Goal: Task Accomplishment & Management: Manage account settings

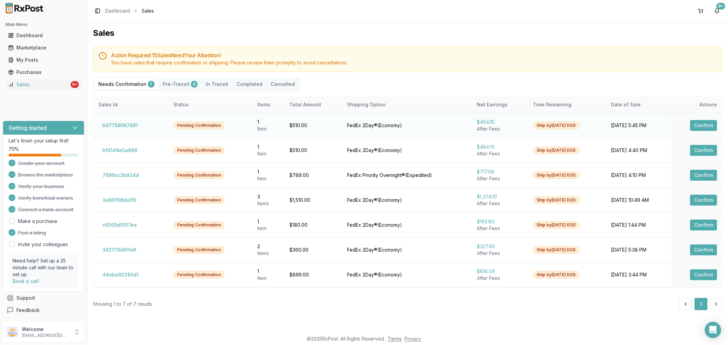
click at [710, 126] on button "Confirm" at bounding box center [703, 125] width 27 height 11
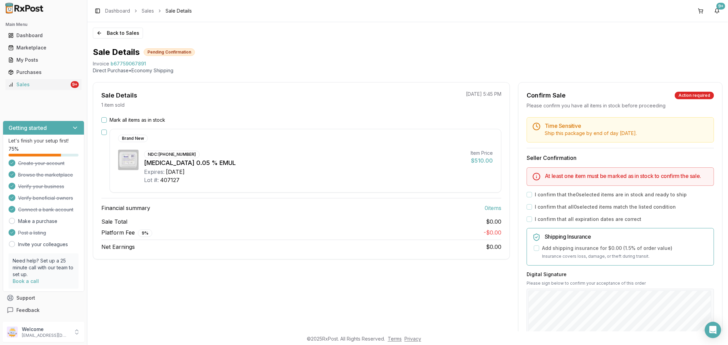
click at [105, 119] on button "Mark all items as in stock" at bounding box center [103, 119] width 5 height 5
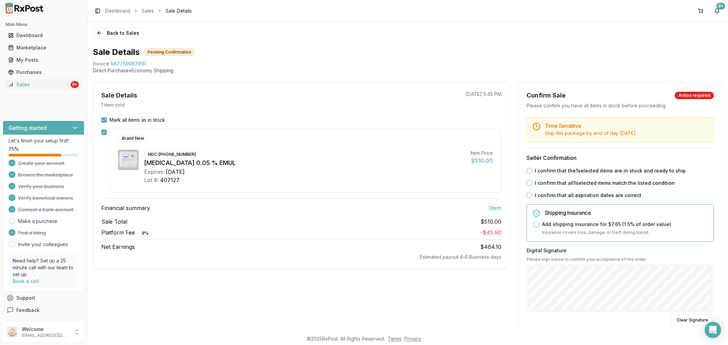
click at [529, 196] on button "I confirm that all expiration dates are correct" at bounding box center [528, 195] width 5 height 5
click at [528, 183] on button "I confirm that all 1 selected items match the listed condition" at bounding box center [528, 182] width 5 height 5
click at [527, 170] on button "I confirm that the 1 selected items are in stock and ready to ship" at bounding box center [528, 170] width 5 height 5
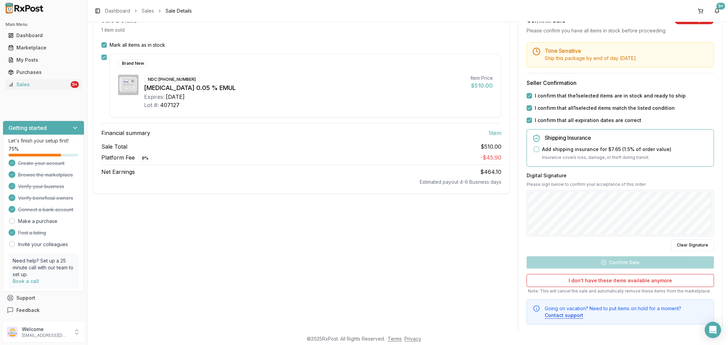
scroll to position [76, 0]
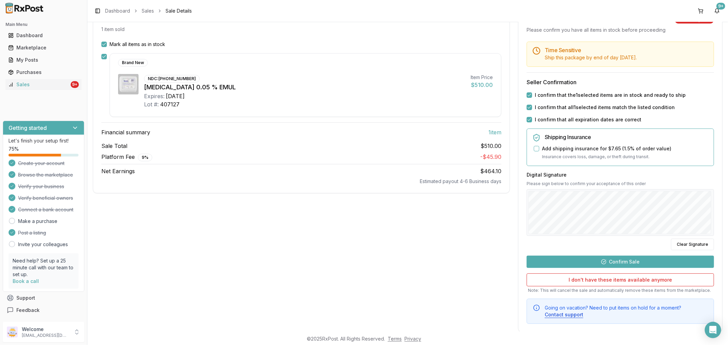
drag, startPoint x: 681, startPoint y: 243, endPoint x: 664, endPoint y: 238, distance: 17.9
click at [681, 243] on button "Clear Signature" at bounding box center [692, 245] width 43 height 12
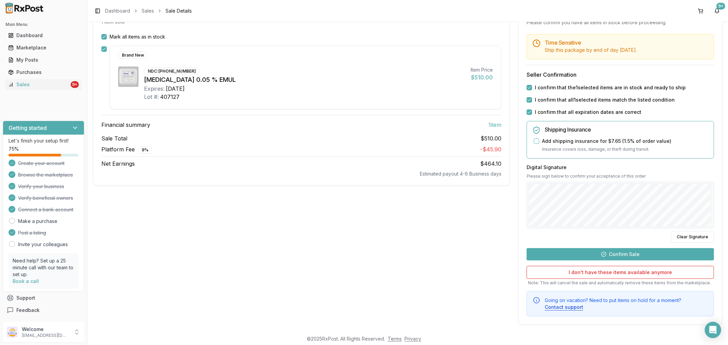
scroll to position [88, 0]
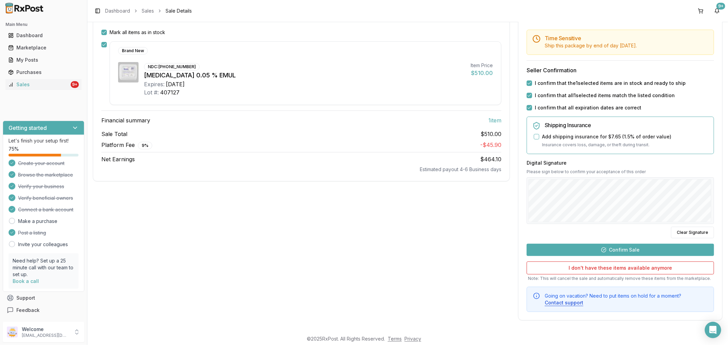
click at [625, 250] on button "Confirm Sale" at bounding box center [619, 250] width 187 height 12
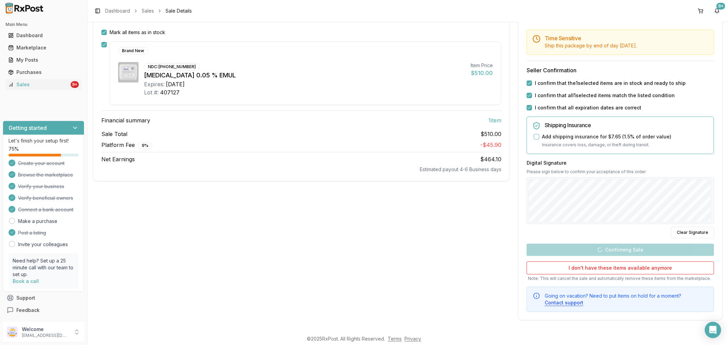
scroll to position [0, 0]
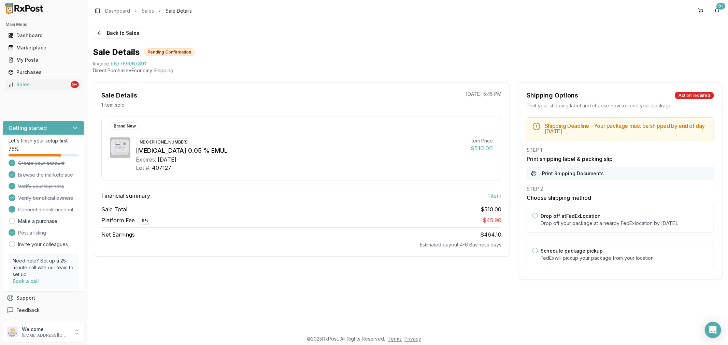
click at [622, 171] on button "Print Shipping Documents" at bounding box center [619, 173] width 187 height 13
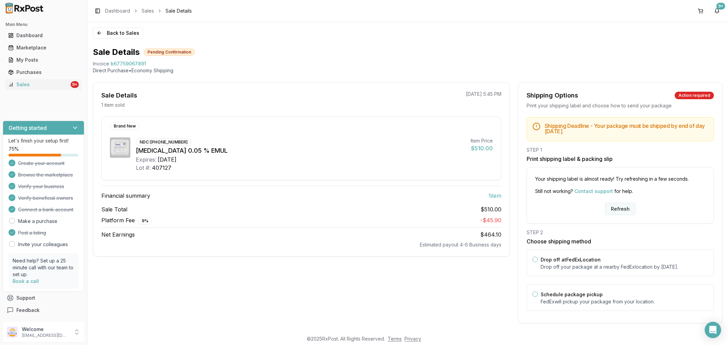
click at [623, 211] on button "Refresh" at bounding box center [620, 209] width 30 height 12
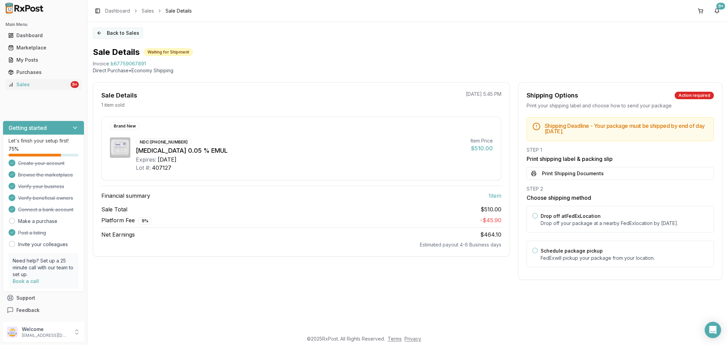
click at [101, 36] on button "Back to Sales" at bounding box center [118, 33] width 50 height 11
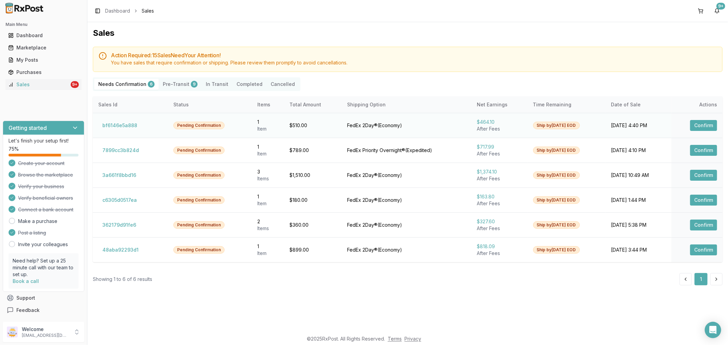
click at [708, 125] on button "Confirm" at bounding box center [703, 125] width 27 height 11
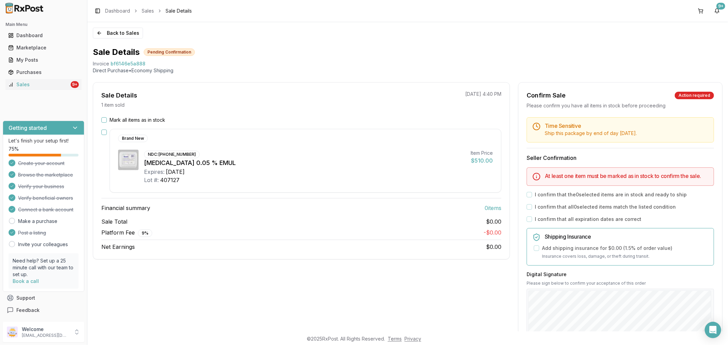
click at [104, 121] on button "Mark all items as in stock" at bounding box center [103, 119] width 5 height 5
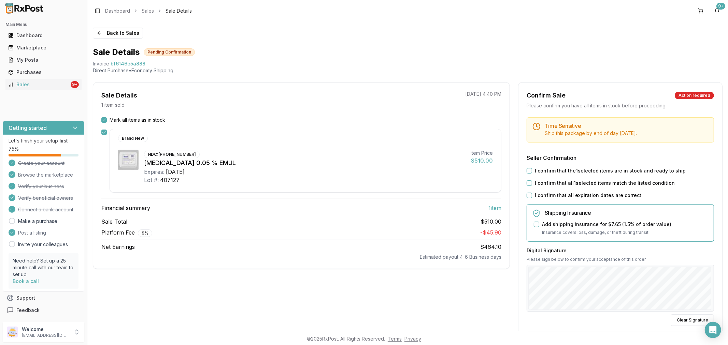
click at [526, 195] on button "I confirm that all expiration dates are correct" at bounding box center [528, 195] width 5 height 5
click at [527, 183] on button "I confirm that all 1 selected items match the listed condition" at bounding box center [528, 182] width 5 height 5
drag, startPoint x: 528, startPoint y: 171, endPoint x: 563, endPoint y: 209, distance: 51.7
click at [528, 171] on button "I confirm that the 1 selected items are in stock and ready to ship" at bounding box center [528, 170] width 5 height 5
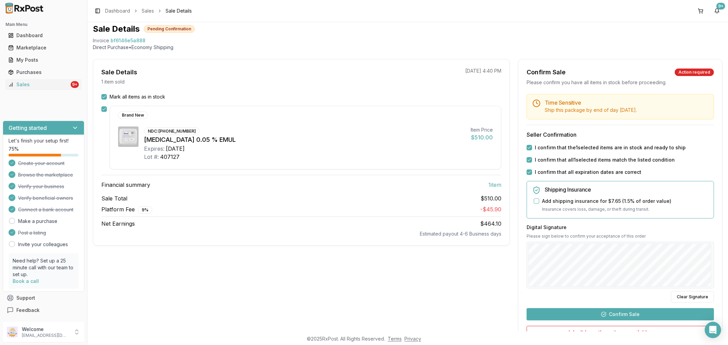
scroll to position [88, 0]
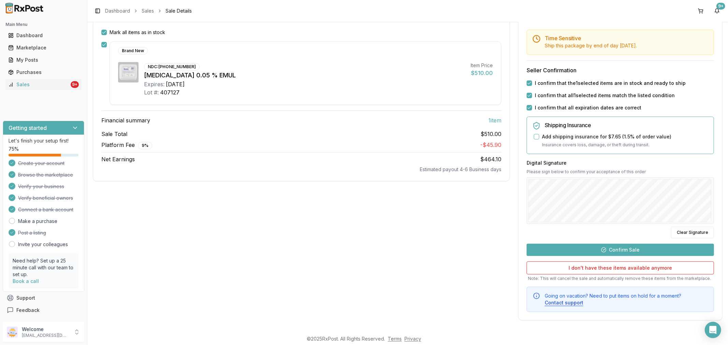
click at [637, 245] on button "Confirm Sale" at bounding box center [619, 250] width 187 height 12
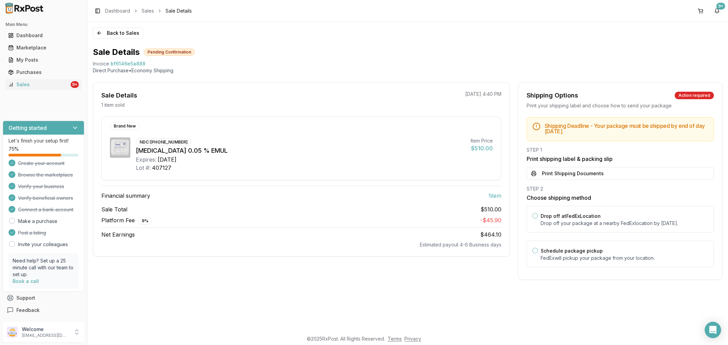
scroll to position [0, 0]
click at [615, 172] on button "Print Shipping Documents" at bounding box center [619, 173] width 187 height 13
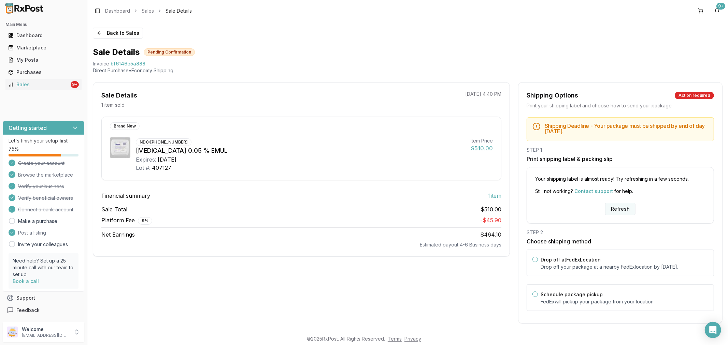
click at [617, 209] on button "Refresh" at bounding box center [620, 209] width 30 height 12
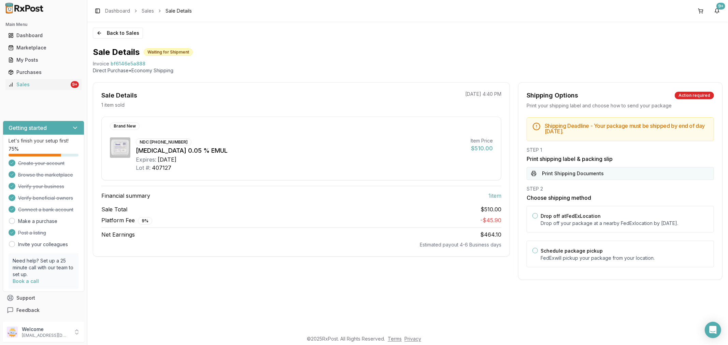
click at [574, 172] on button "Print Shipping Documents" at bounding box center [619, 173] width 187 height 13
click at [98, 33] on button "Back to Sales" at bounding box center [118, 33] width 50 height 11
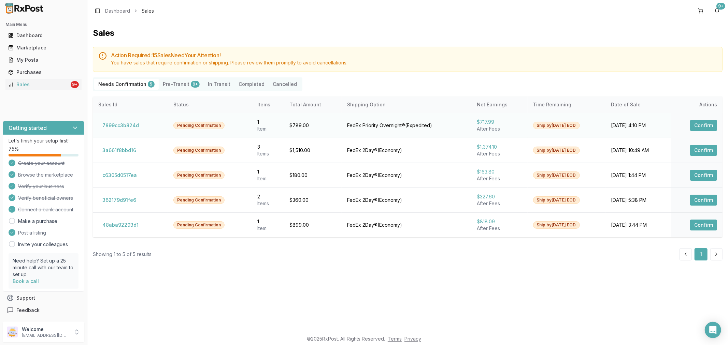
click at [704, 124] on button "Confirm" at bounding box center [703, 125] width 27 height 11
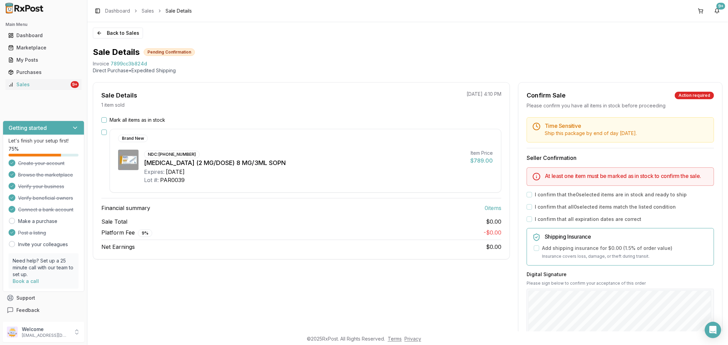
click at [104, 121] on button "Mark all items as in stock" at bounding box center [103, 119] width 5 height 5
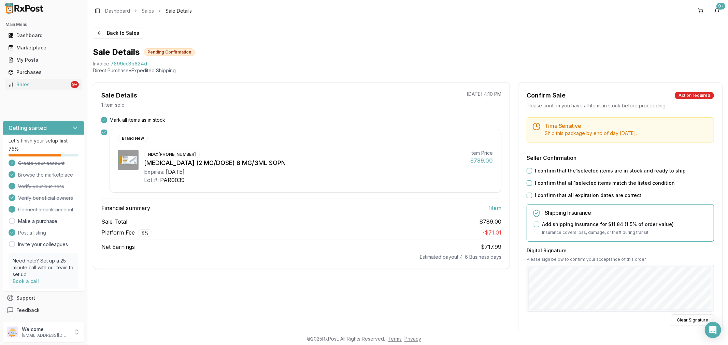
click at [527, 196] on button "I confirm that all expiration dates are correct" at bounding box center [528, 195] width 5 height 5
click at [527, 183] on button "I confirm that all 1 selected items match the listed condition" at bounding box center [528, 182] width 5 height 5
click at [527, 168] on button "I confirm that the 1 selected items are in stock and ready to ship" at bounding box center [528, 170] width 5 height 5
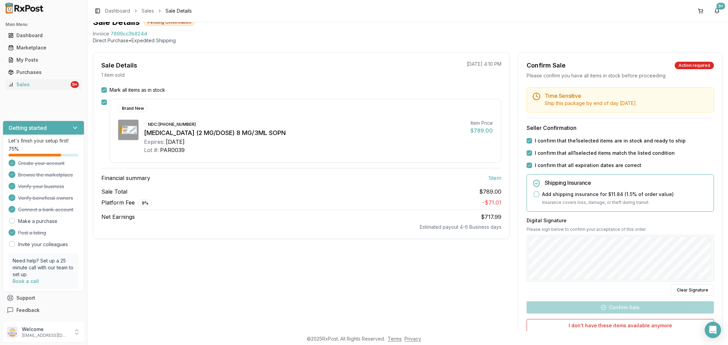
scroll to position [76, 0]
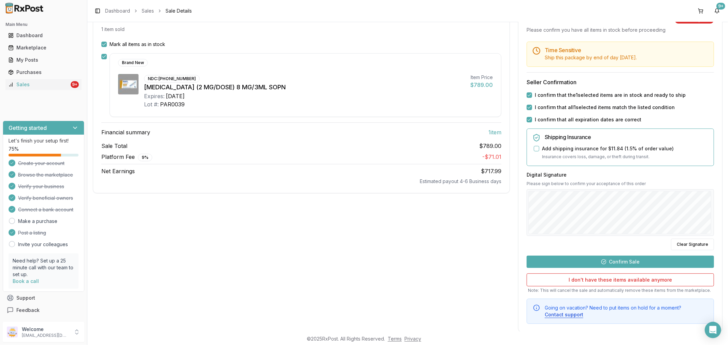
click at [614, 267] on button "Confirm Sale" at bounding box center [619, 262] width 187 height 12
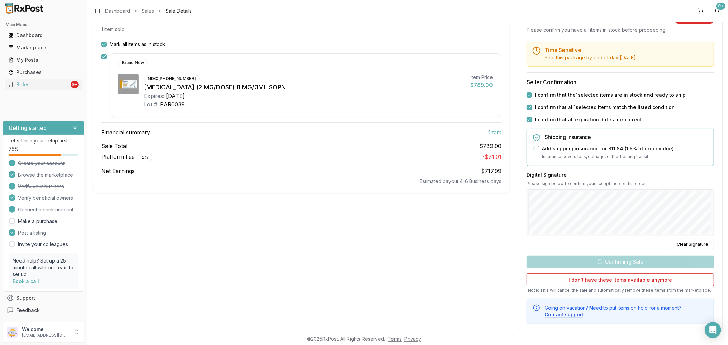
scroll to position [0, 0]
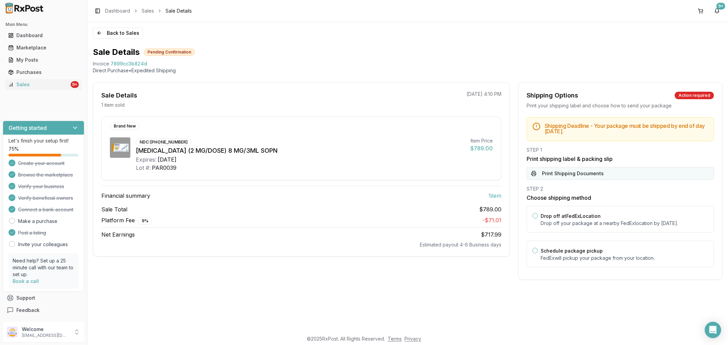
click at [571, 178] on button "Print Shipping Documents" at bounding box center [619, 173] width 187 height 13
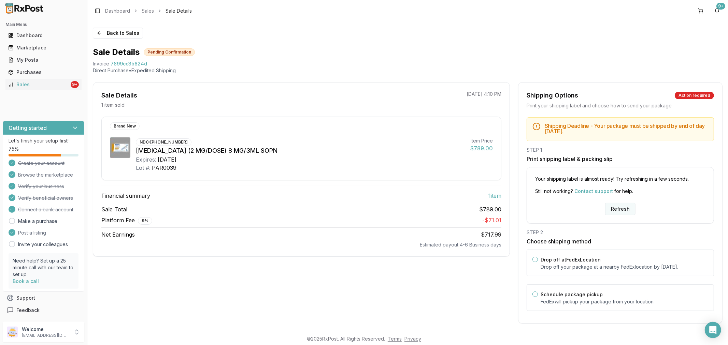
click at [621, 210] on button "Refresh" at bounding box center [620, 209] width 30 height 12
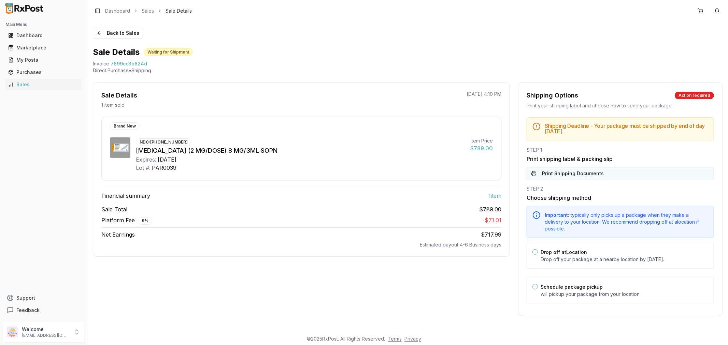
click at [585, 176] on button "Print Shipping Documents" at bounding box center [619, 173] width 187 height 13
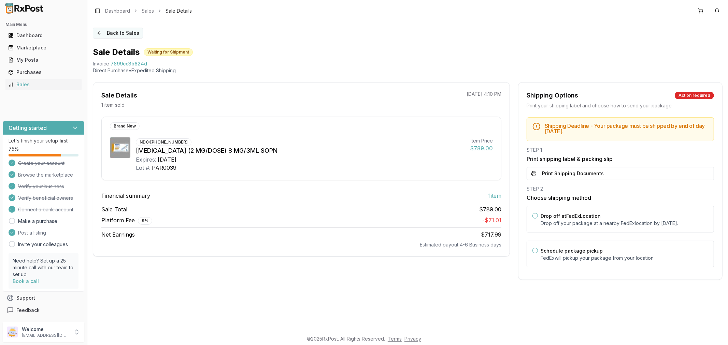
click at [100, 35] on button "Back to Sales" at bounding box center [118, 33] width 50 height 11
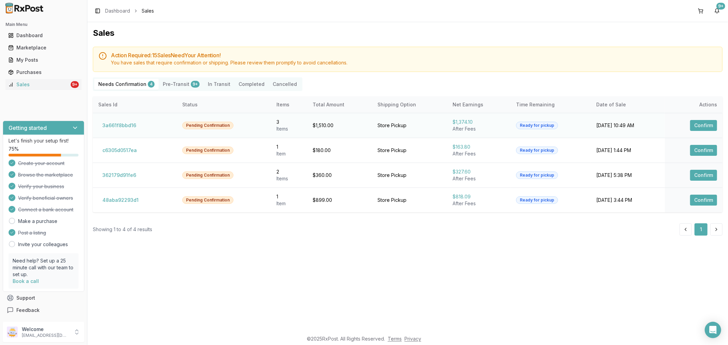
click at [702, 125] on button "Confirm" at bounding box center [703, 125] width 27 height 11
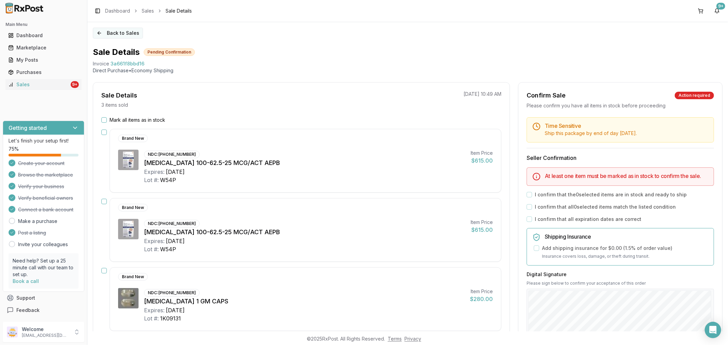
click at [98, 34] on button "Back to Sales" at bounding box center [118, 33] width 50 height 11
click at [97, 31] on button "Back to Sales" at bounding box center [118, 33] width 50 height 11
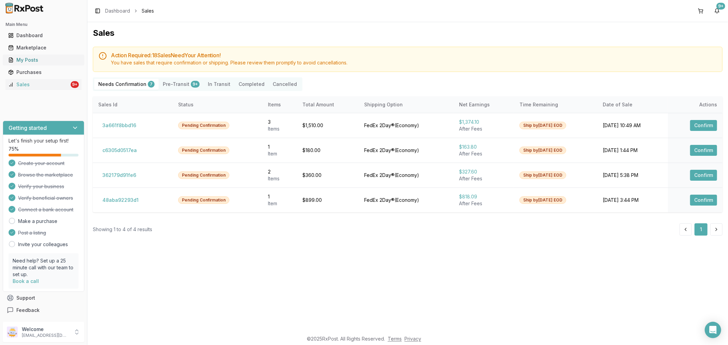
click at [62, 64] on link "My Posts" at bounding box center [43, 60] width 76 height 12
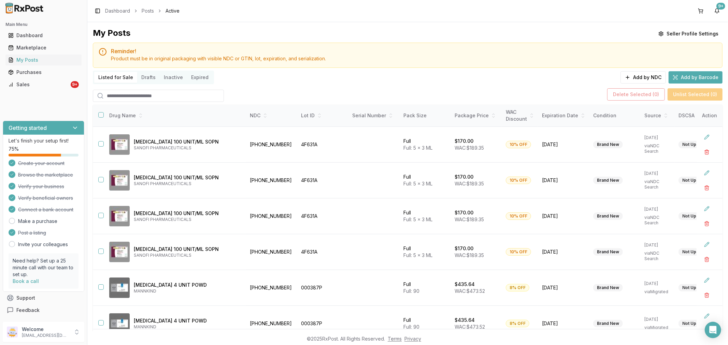
click at [141, 91] on input "search" at bounding box center [158, 96] width 131 height 12
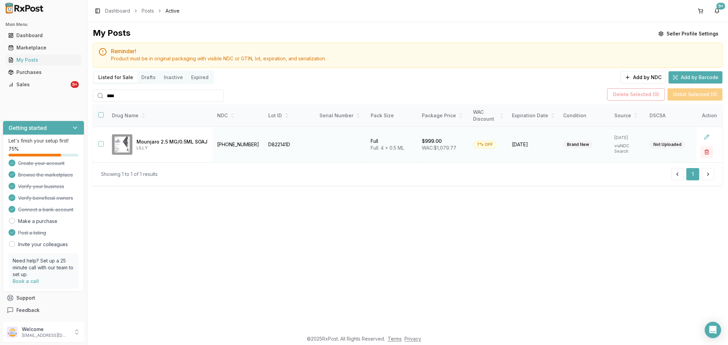
type input "****"
click at [704, 150] on button "button" at bounding box center [706, 152] width 12 height 12
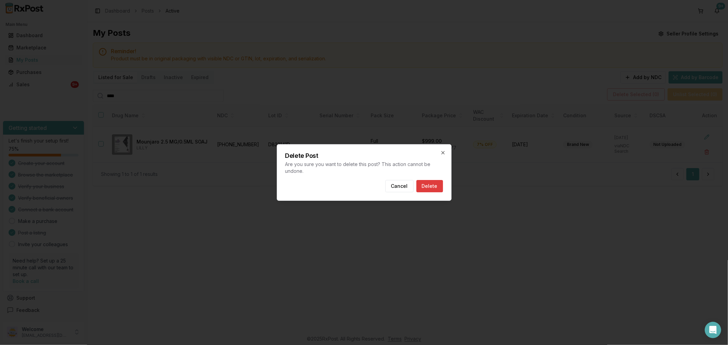
click at [429, 186] on button "Delete" at bounding box center [429, 186] width 27 height 12
